Goal: Information Seeking & Learning: Find specific page/section

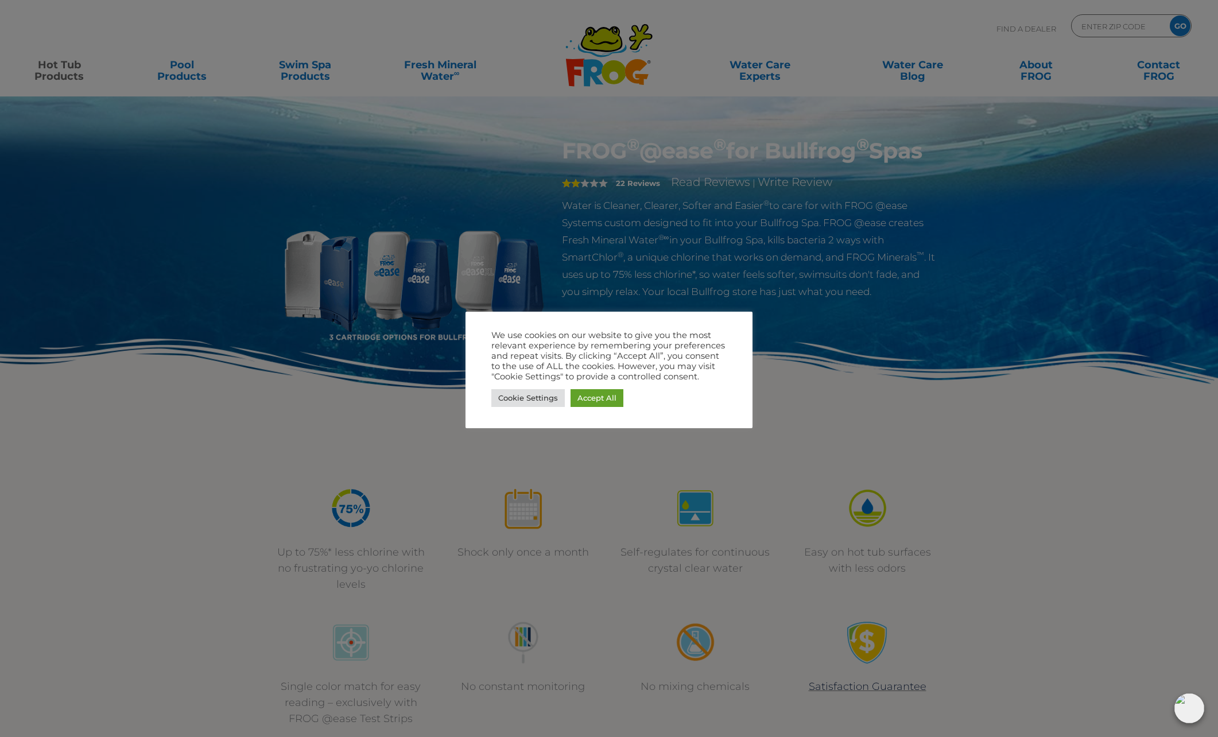
click at [318, 402] on div at bounding box center [609, 368] width 1218 height 737
click at [613, 393] on link "Accept All" at bounding box center [596, 398] width 53 height 18
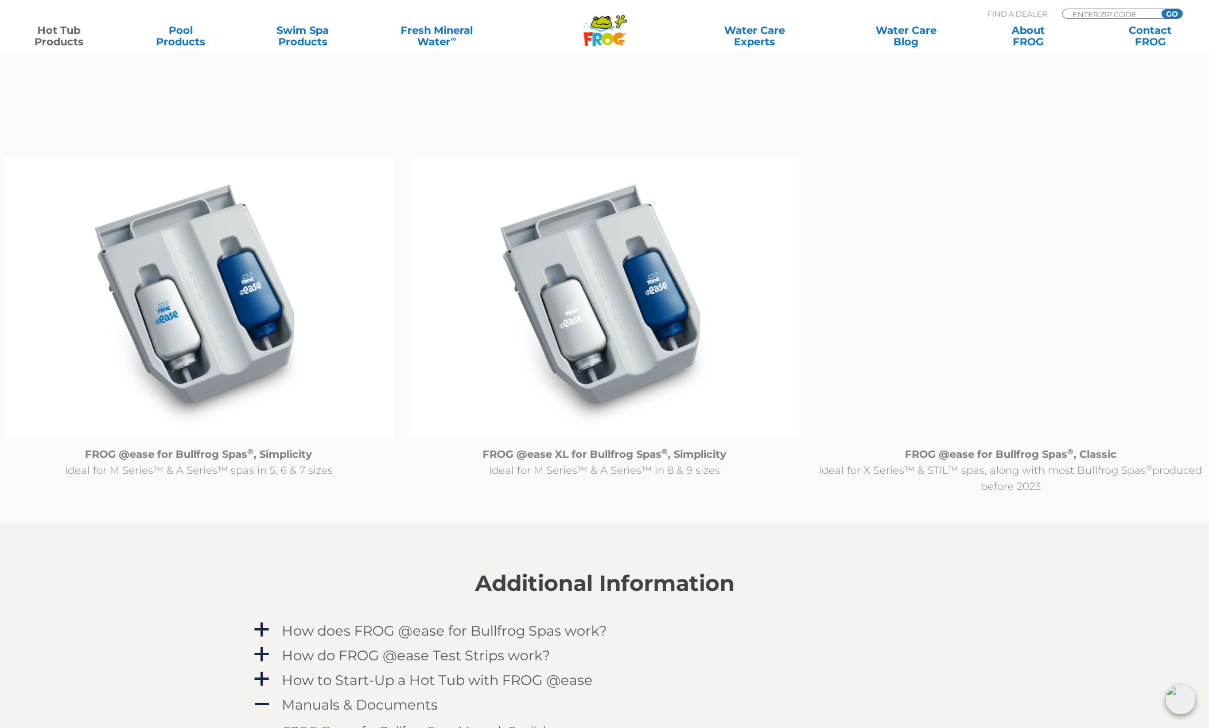
scroll to position [1148, 0]
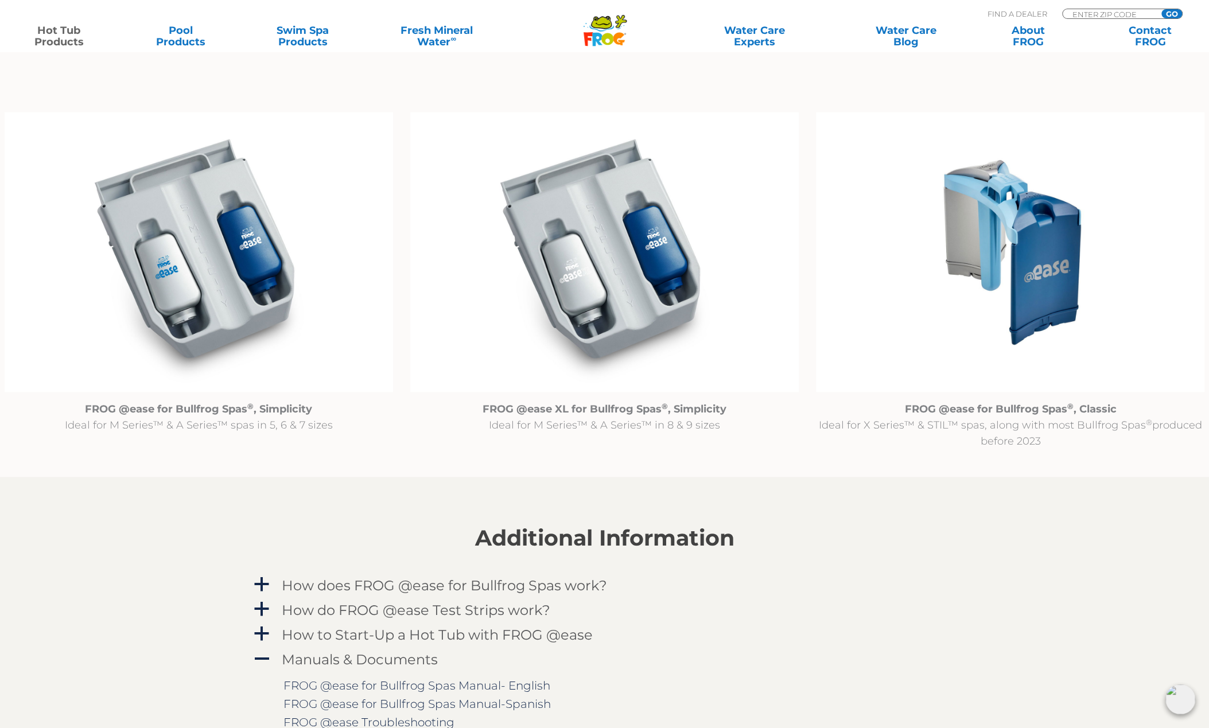
click at [1035, 283] on img at bounding box center [1010, 252] width 388 height 281
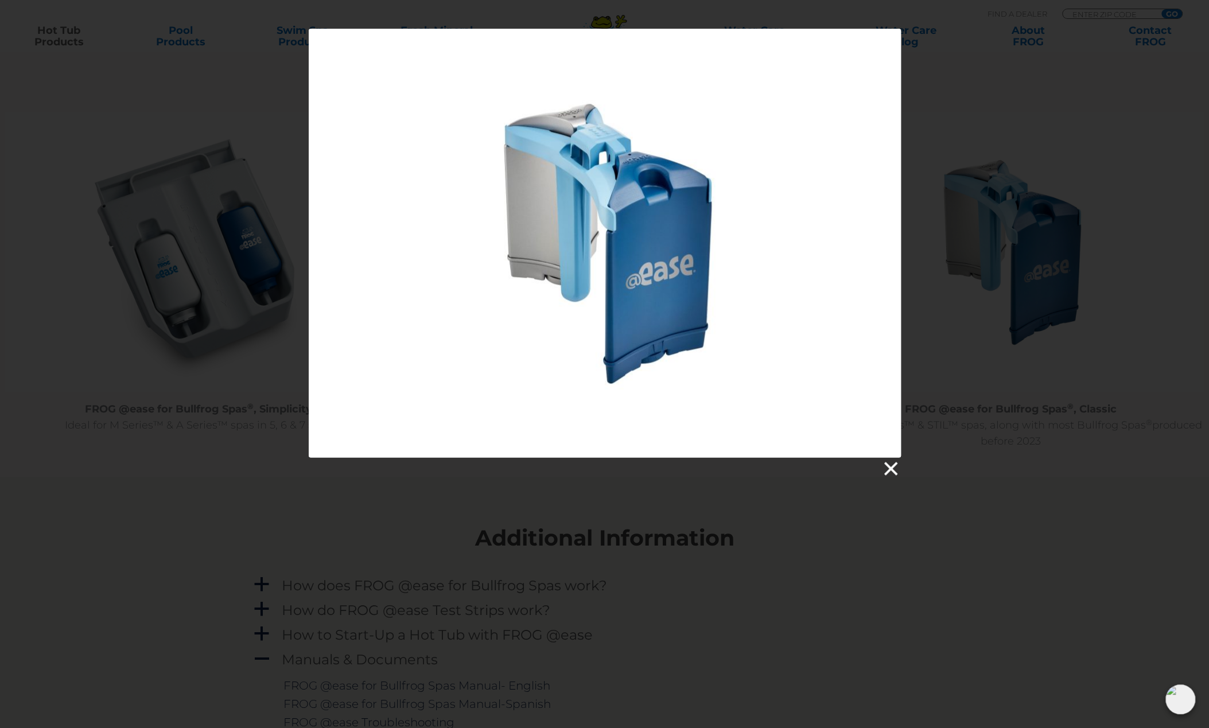
click at [890, 468] on link at bounding box center [889, 468] width 17 height 17
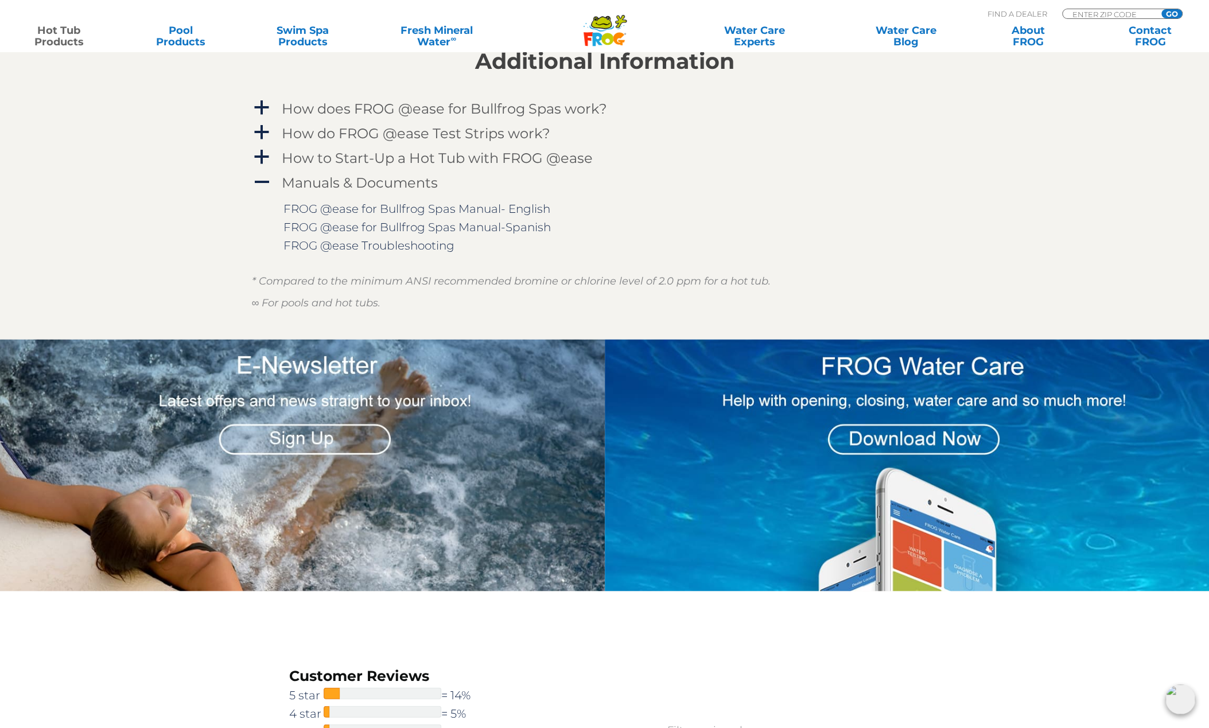
scroll to position [1607, 0]
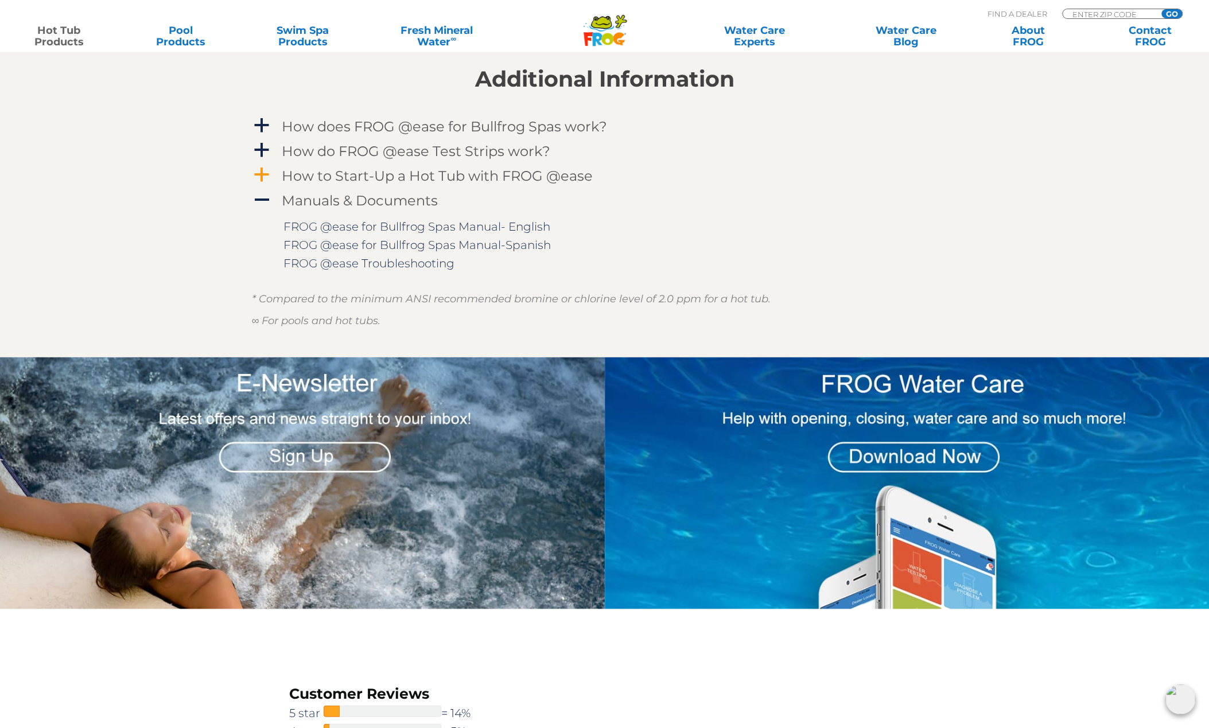
click at [254, 174] on span "a" at bounding box center [261, 174] width 17 height 17
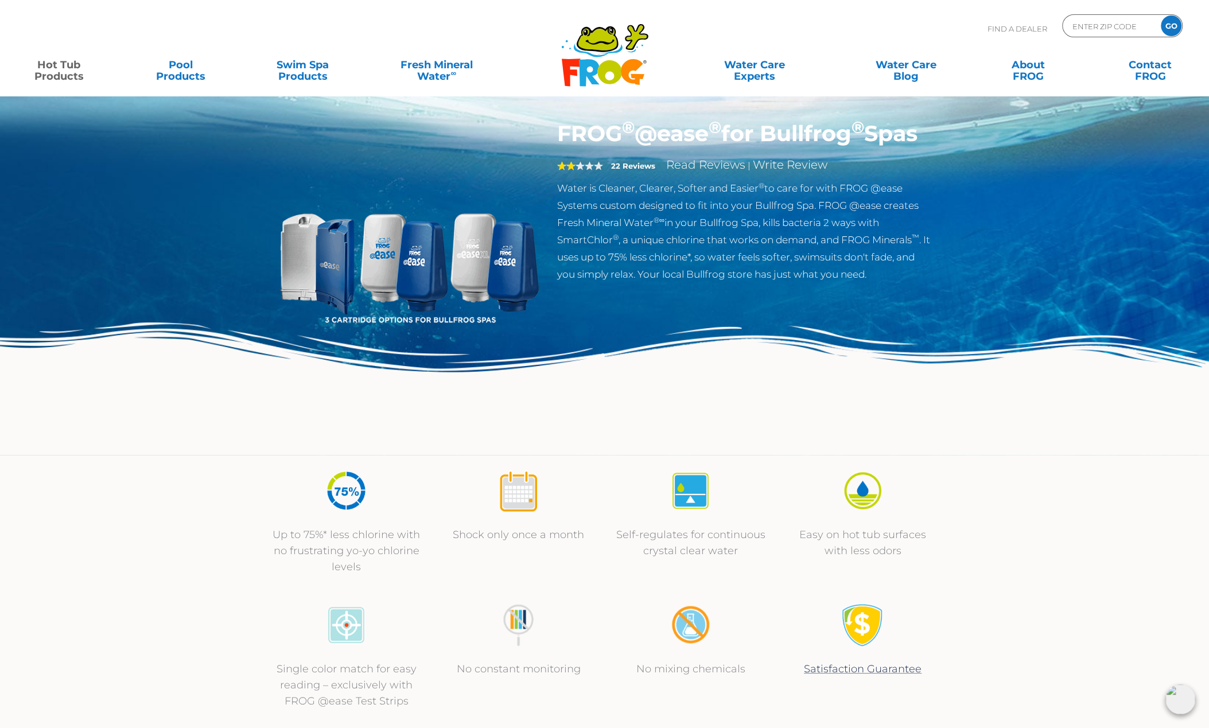
scroll to position [0, 0]
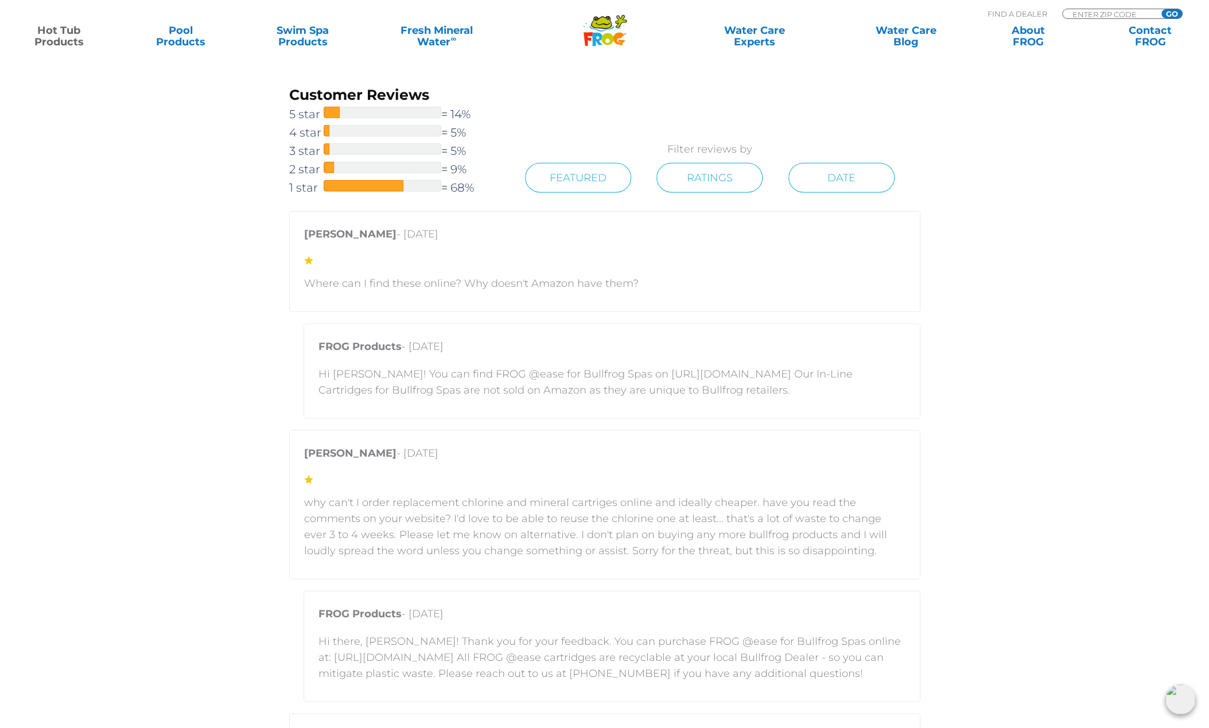
scroll to position [2295, 0]
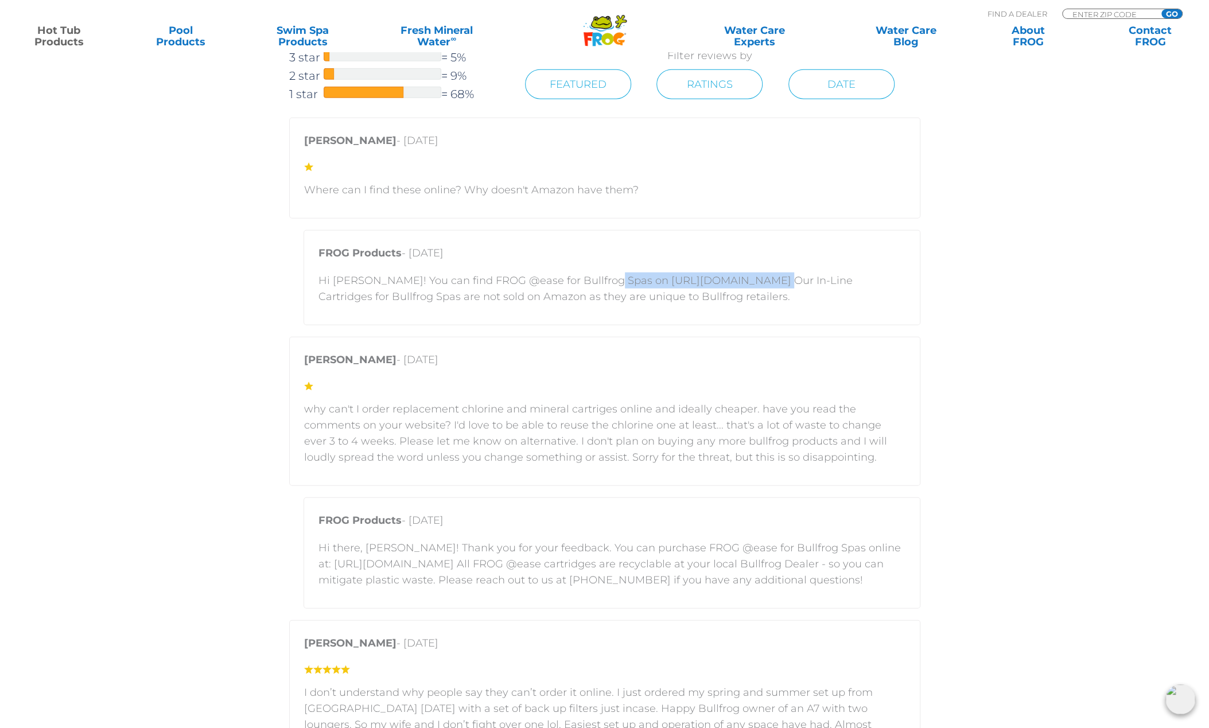
drag, startPoint x: 749, startPoint y: 280, endPoint x: 601, endPoint y: 274, distance: 147.6
click at [601, 274] on p "Hi [PERSON_NAME]! You can find FROG @ease for Bullfrog Spas on [URL][DOMAIN_NAM…" at bounding box center [611, 289] width 587 height 32
drag, startPoint x: 601, startPoint y: 274, endPoint x: 607, endPoint y: 275, distance: 5.9
copy p "https://shop.bullfrogspas.com"
